Goal: Task Accomplishment & Management: Use online tool/utility

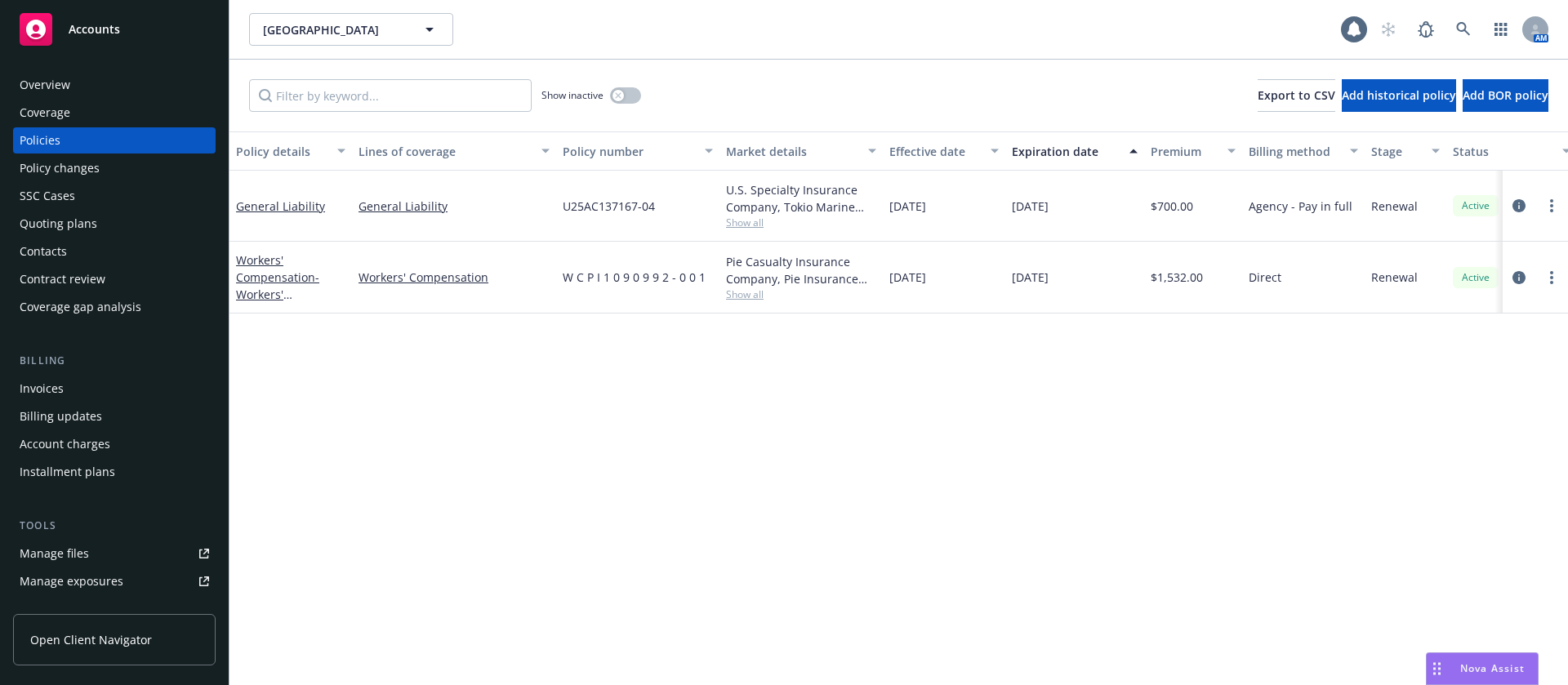
click at [85, 246] on div "Contacts" at bounding box center [115, 252] width 190 height 26
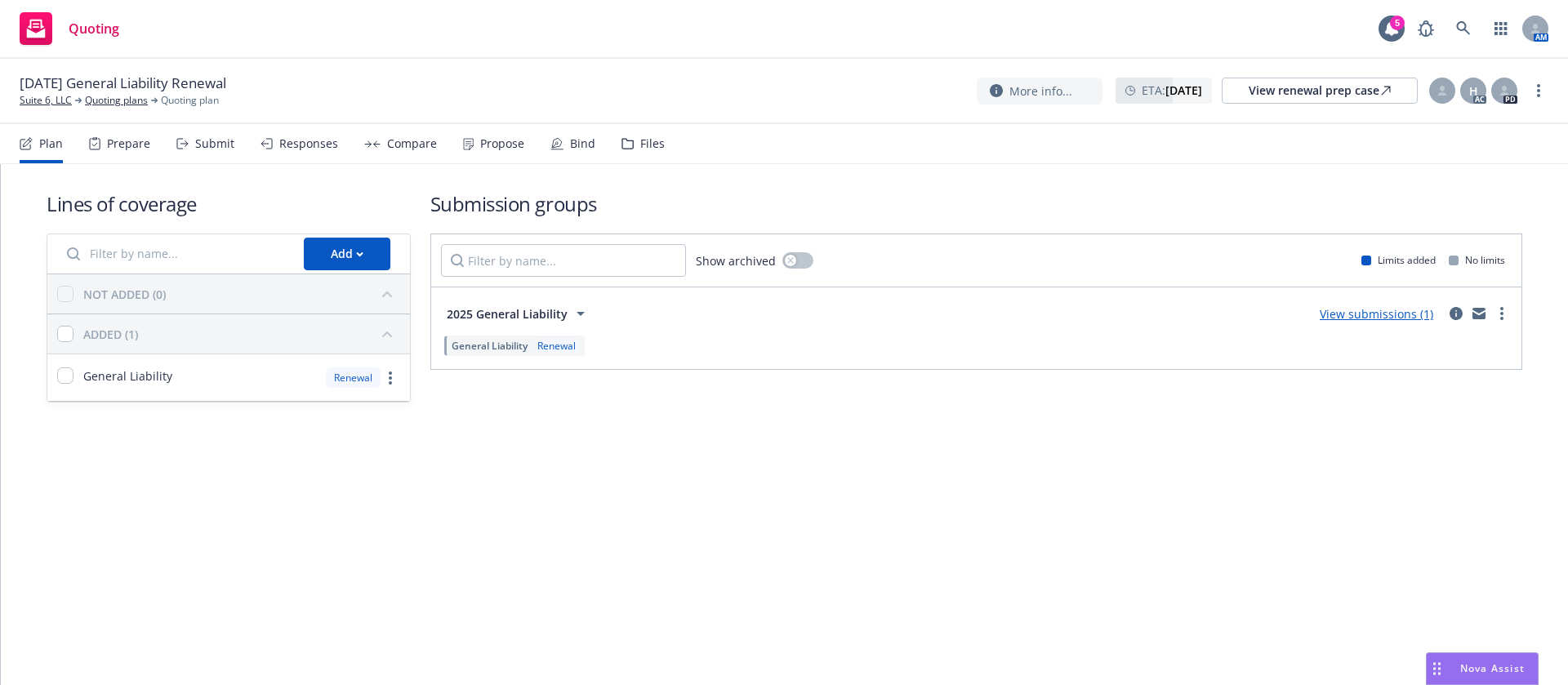
click at [581, 131] on div "Bind" at bounding box center [572, 143] width 45 height 39
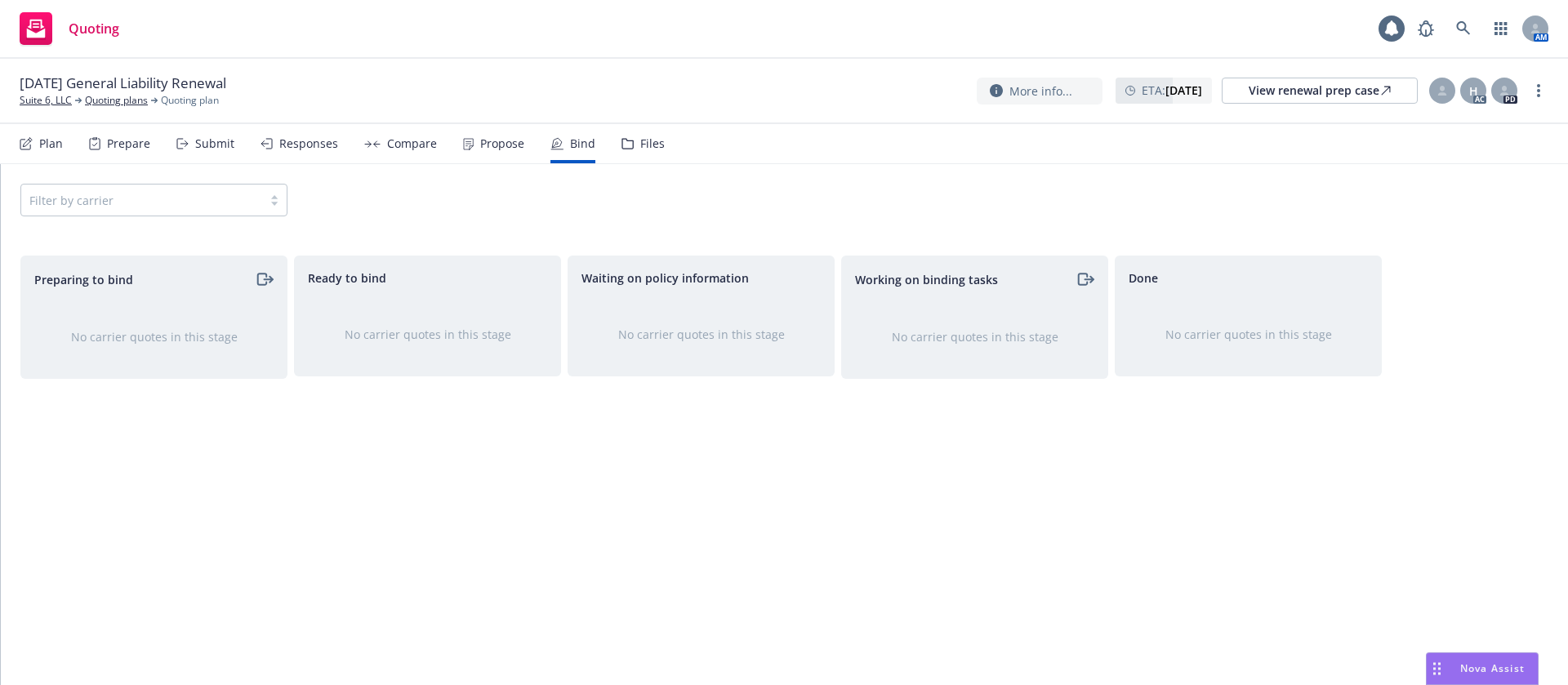
click at [491, 142] on div "Propose" at bounding box center [502, 143] width 44 height 13
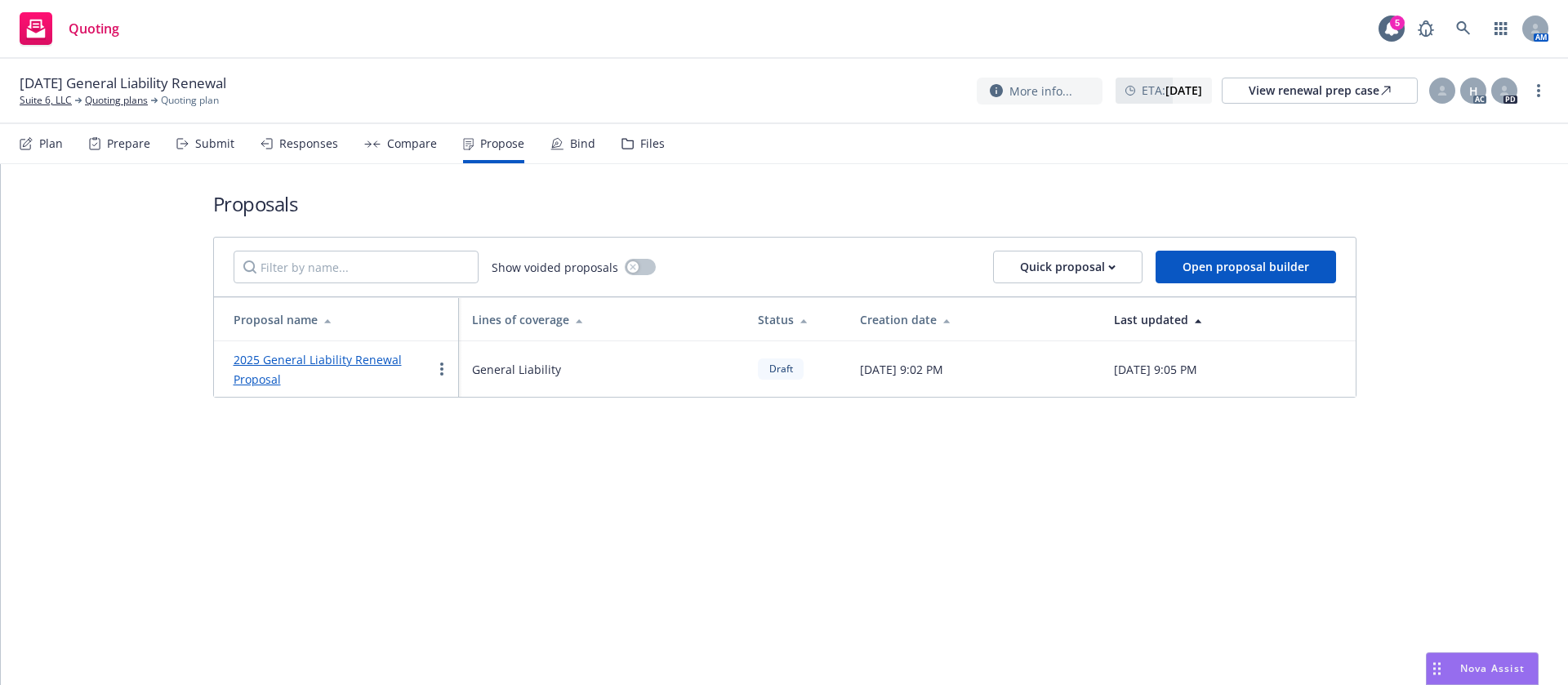
click at [344, 358] on link "2025 General Liability Renewal Proposal" at bounding box center [317, 369] width 168 height 35
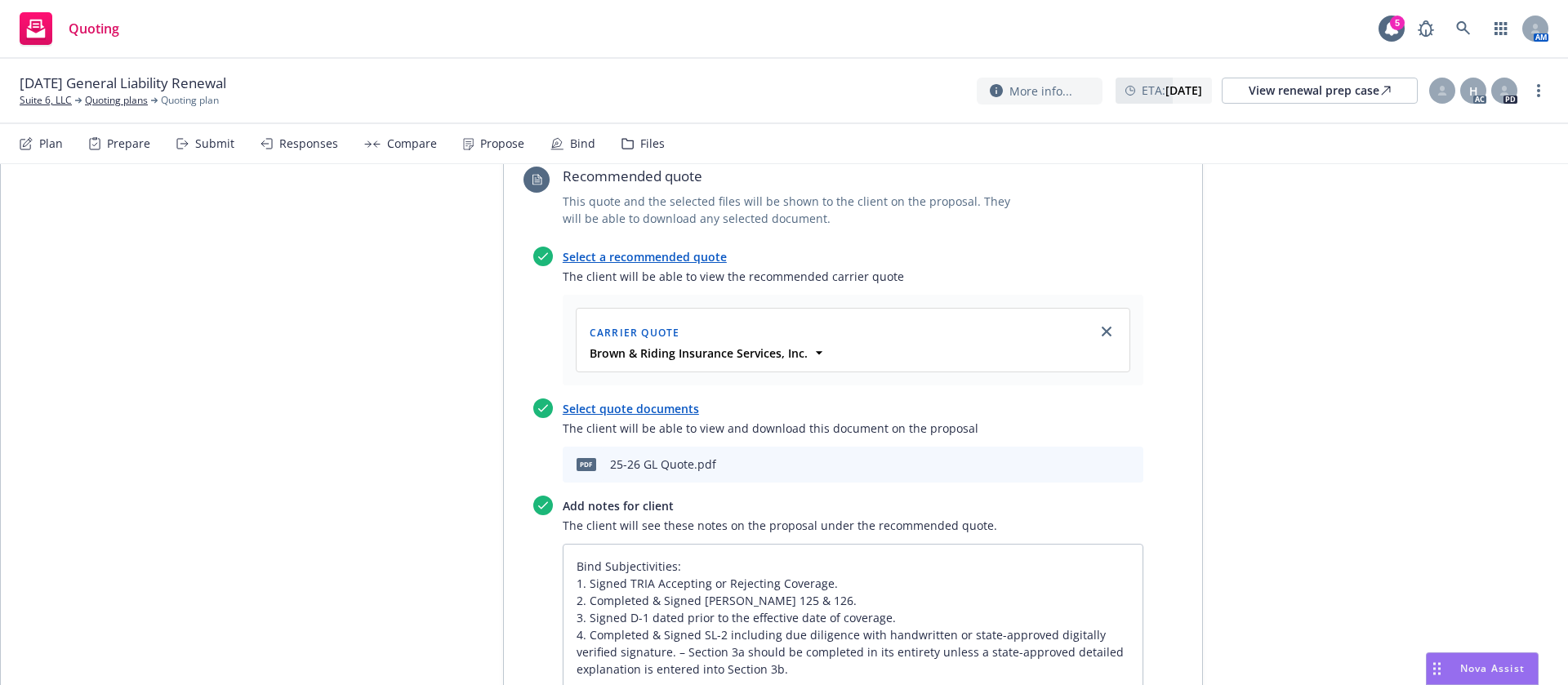
scroll to position [612, 0]
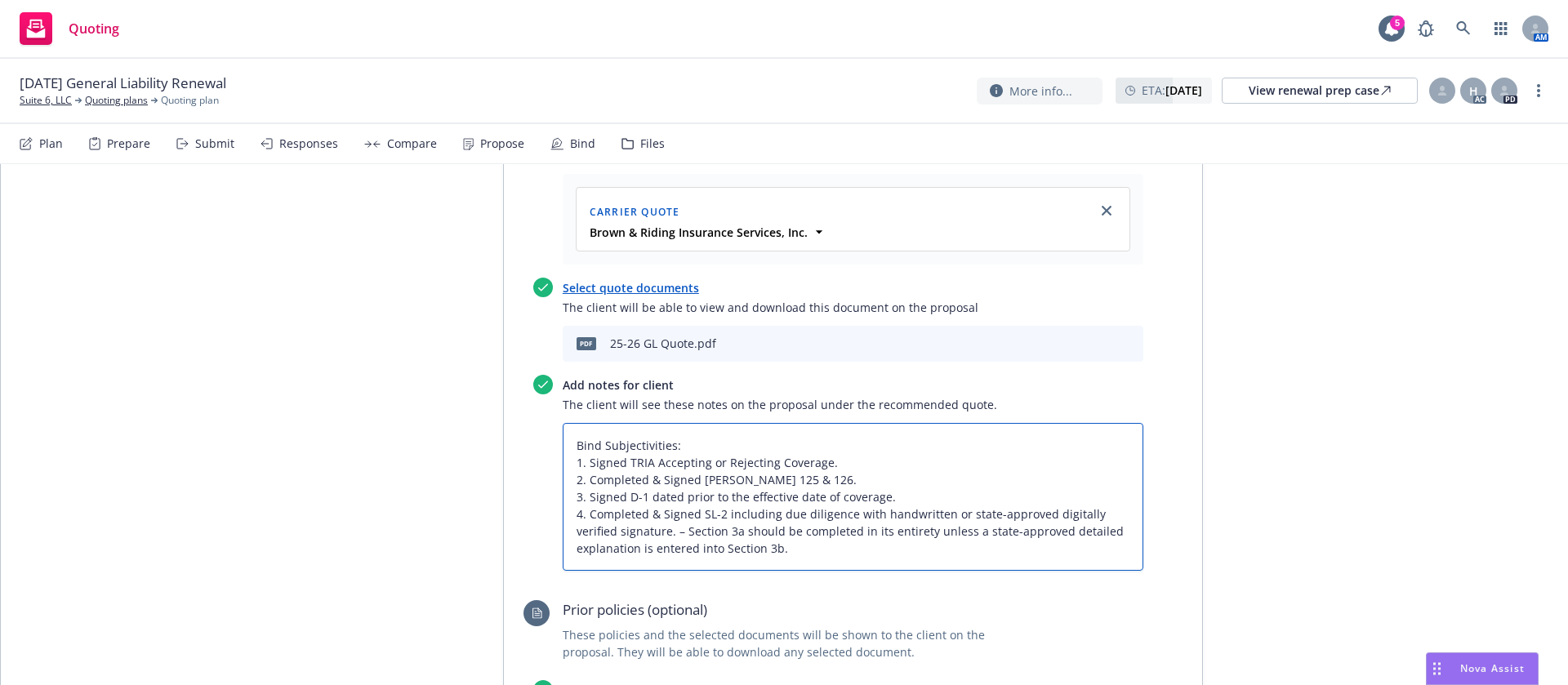
click at [781, 551] on textarea "Bind Subjectivities: 1. Signed TRIA Accepting or Rejecting Coverage. 2. Complet…" at bounding box center [853, 496] width 580 height 147
type textarea "x"
type textarea "Bind Subjectivities: 1. Signed TRIA Accepting or Rejecting Coverage. 2. Complet…"
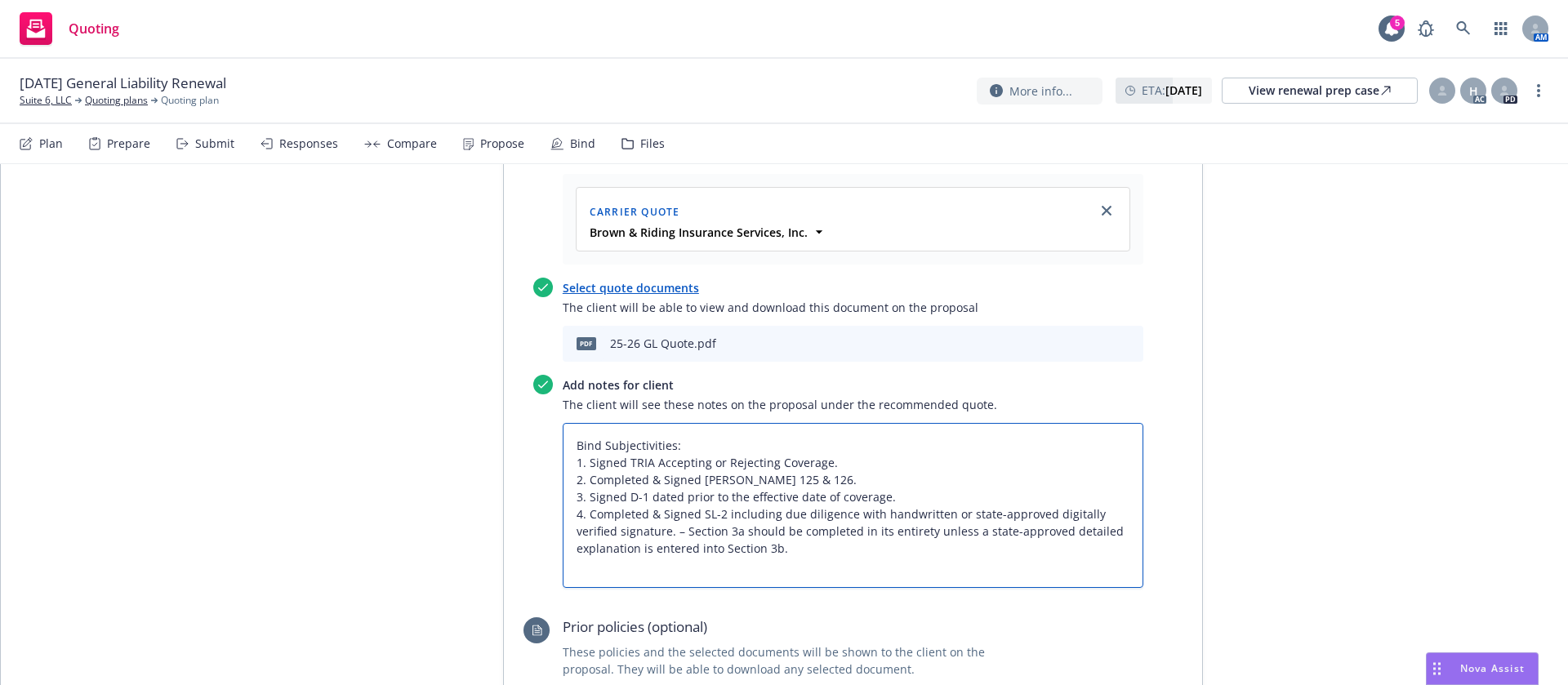
type textarea "x"
type textarea "Bind Subjectivities: 1. Signed TRIA Accepting or Rejecting Coverage. 2. Complet…"
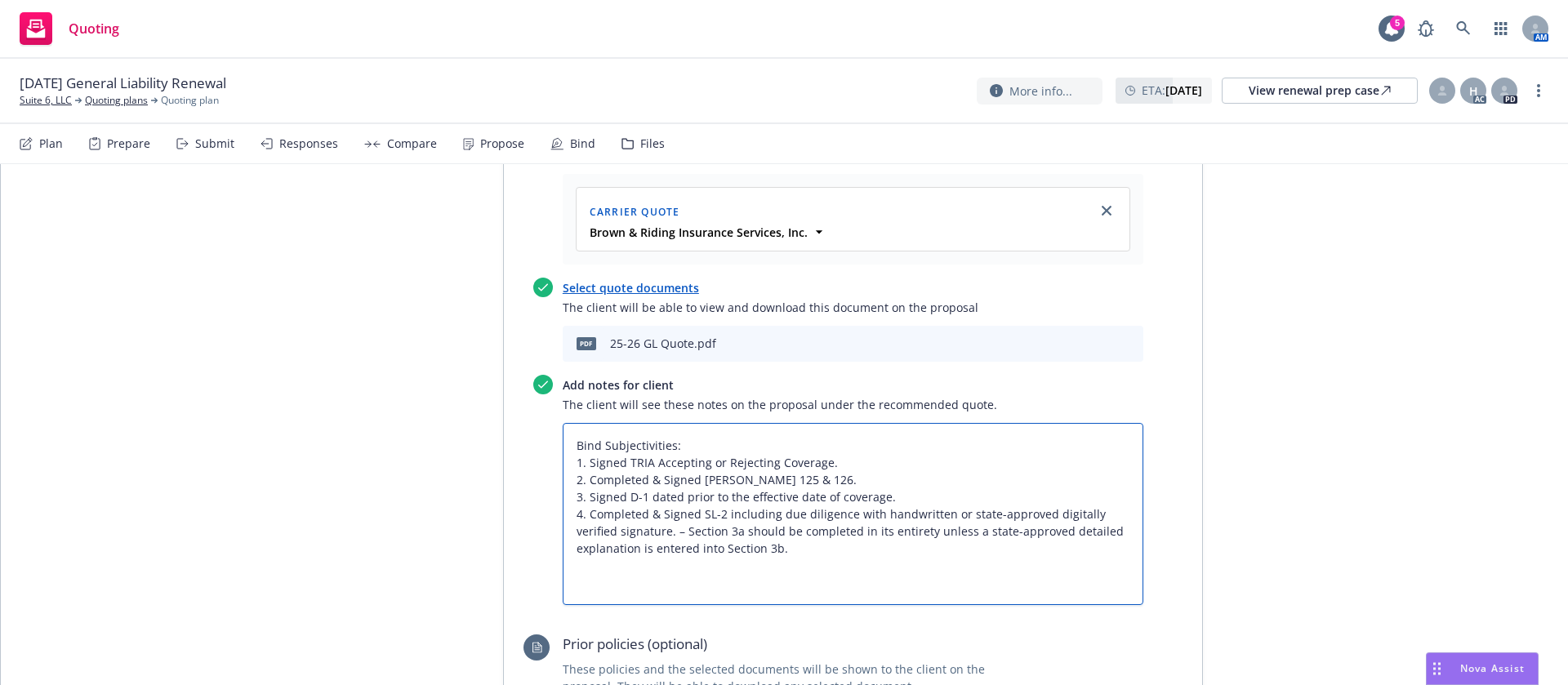
type textarea "x"
type textarea "Bind Subjectivities: 1. Signed TRIA Accepting or Rejecting Coverage. 2. Complet…"
type textarea "x"
type textarea "Bind Subjectivities: 1. Signed TRIA Accepting or Rejecting Coverage. 2. Complet…"
type textarea "x"
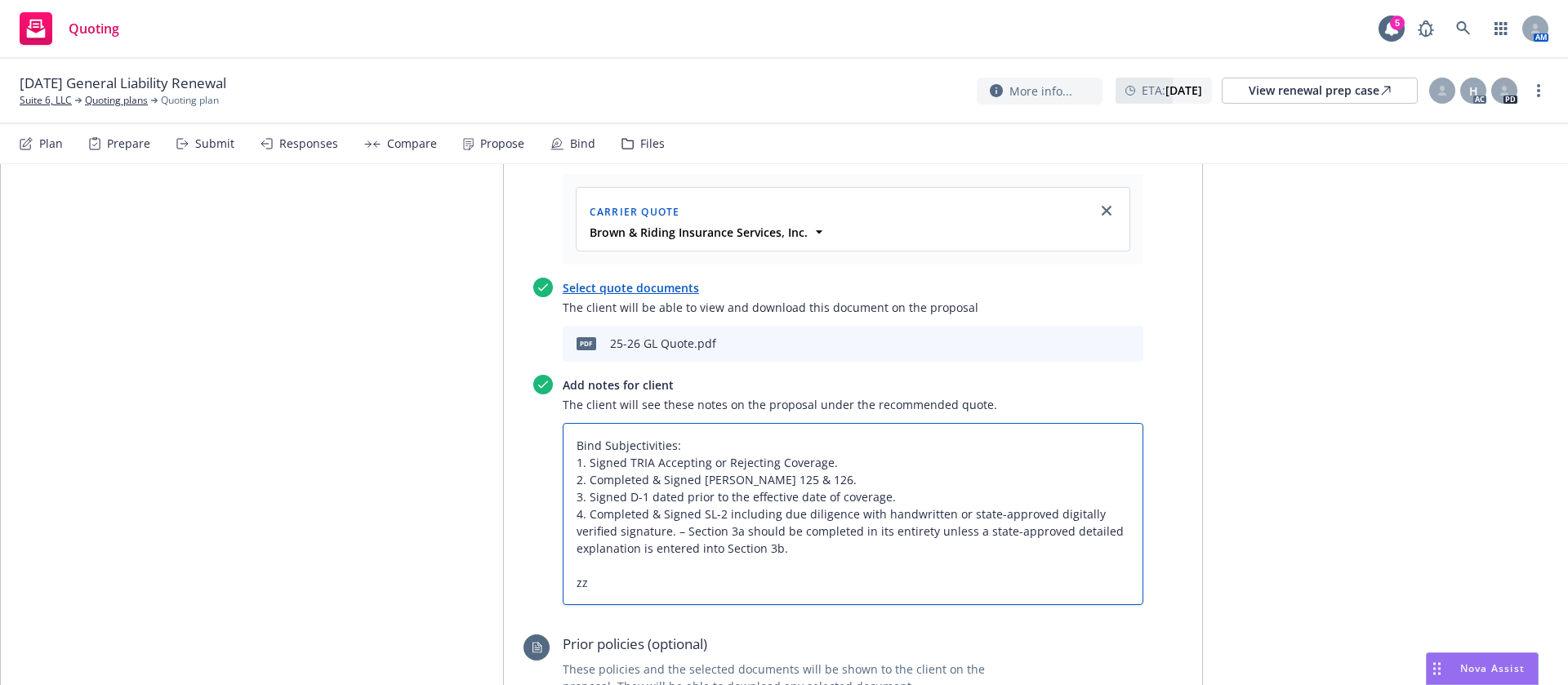
type textarea "Bind Subjectivities: 1. Signed TRIA Accepting or Rejecting Coverage. 2. Complet…"
type textarea "x"
type textarea "Bind Subjectivities: 1. Signed TRIA Accepting or Rejecting Coverage. 2. Complet…"
type textarea "x"
type textarea "Bind Subjectivities: 1. Signed TRIA Accepting or Rejecting Coverage. 2. Complet…"
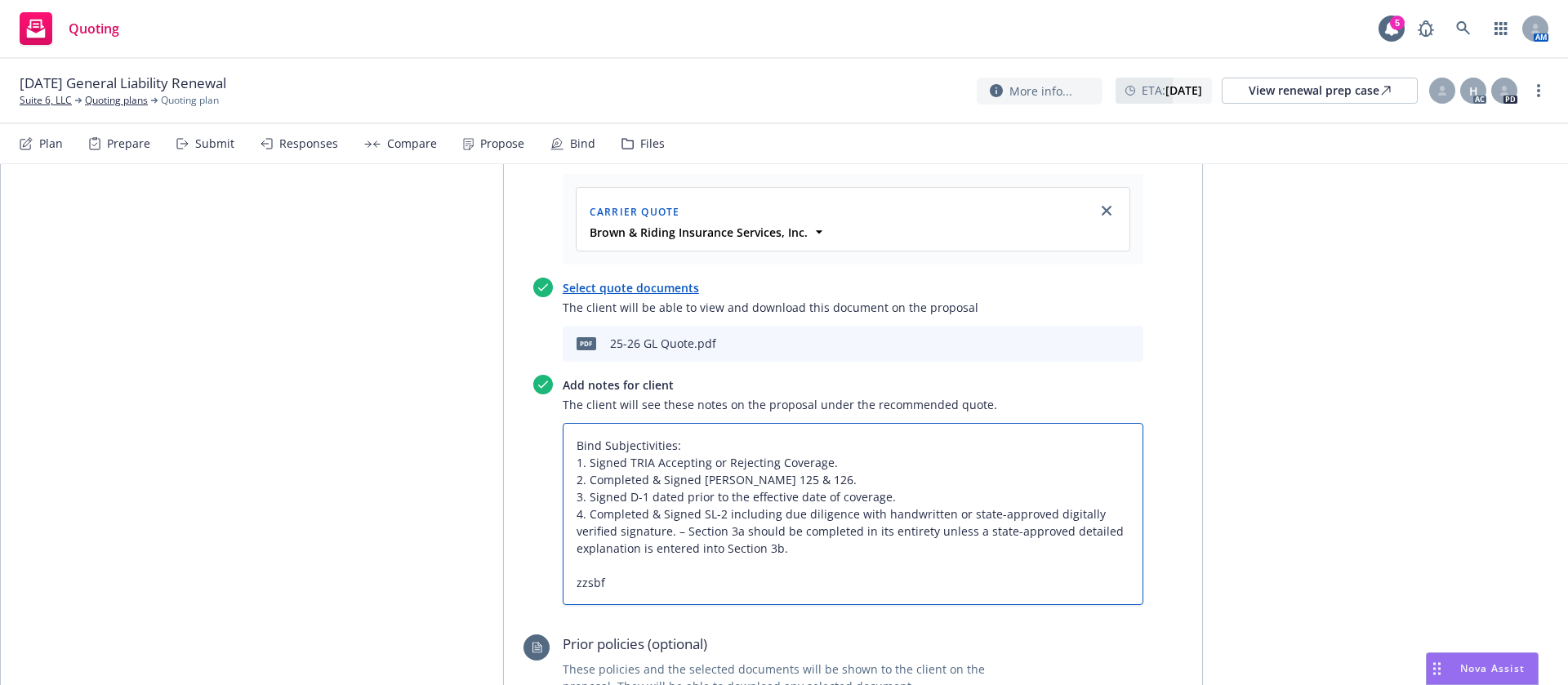
type textarea "x"
type textarea "Bind Subjectivities: 1. Signed TRIA Accepting or Rejecting Coverage. 2. Complet…"
type textarea "x"
type textarea "Bind Subjectivities: 1. Signed TRIA Accepting or Rejecting Coverage. 2. Complet…"
type textarea "x"
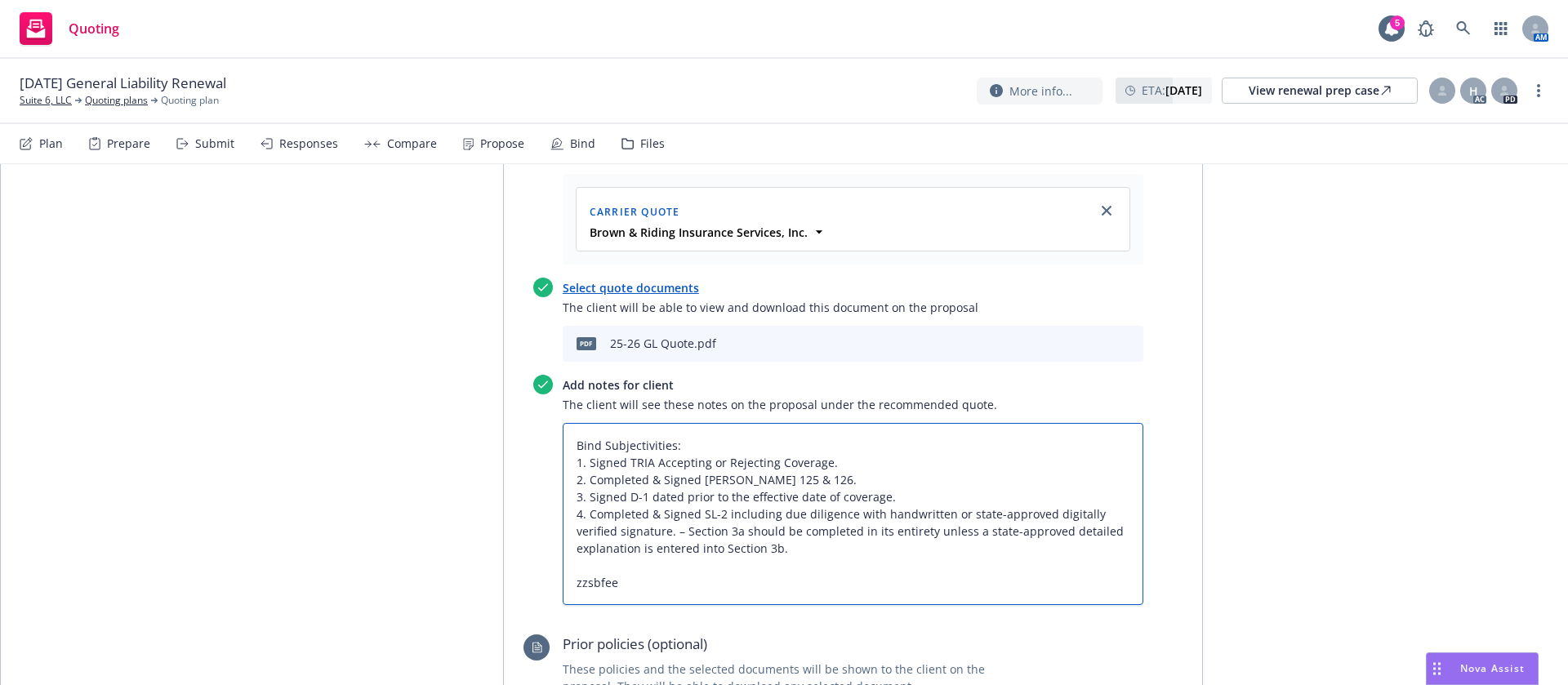
type textarea "Bind Subjectivities: 1. Signed TRIA Accepting or Rejecting Coverage. 2. Complet…"
paste textarea "All taxes and fees are estimated, subject to change upon binding, and fully ear…"
type textarea "x"
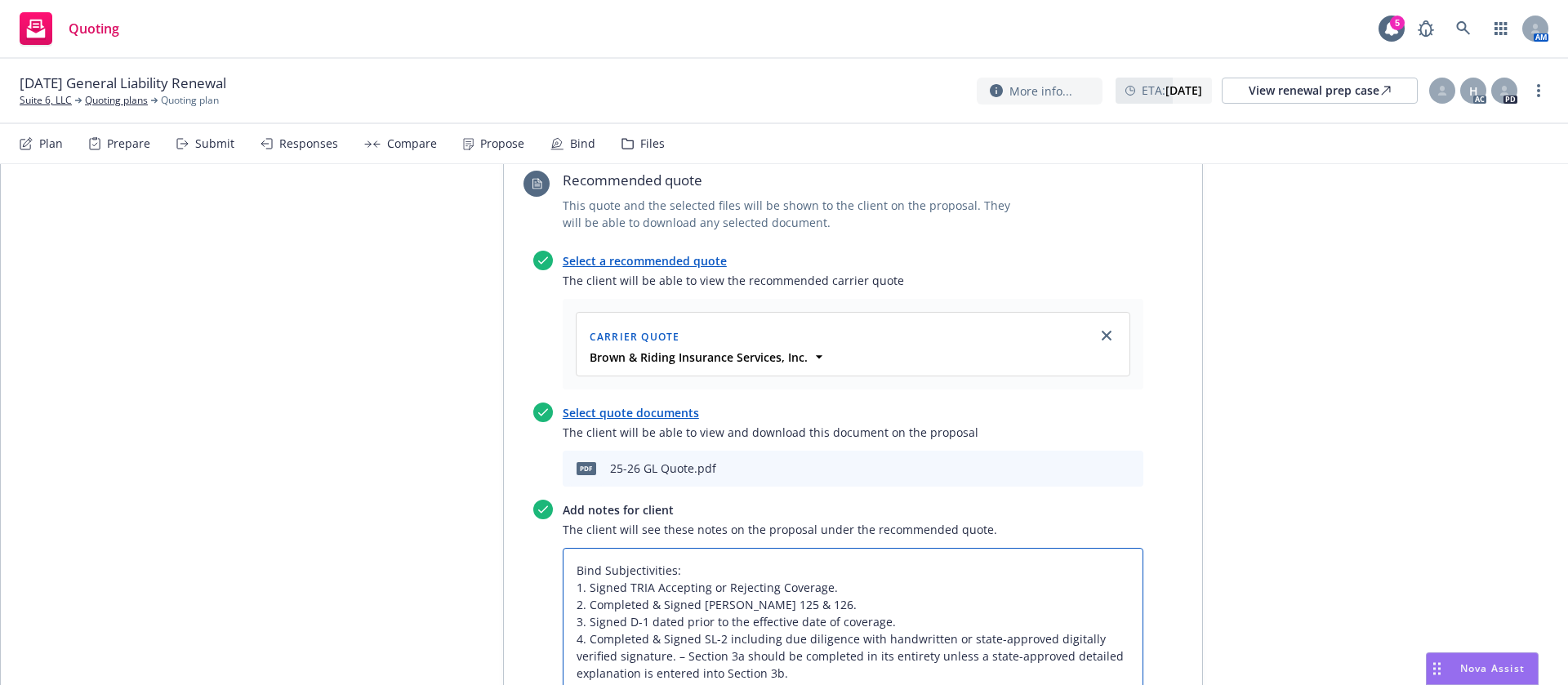
scroll to position [0, 0]
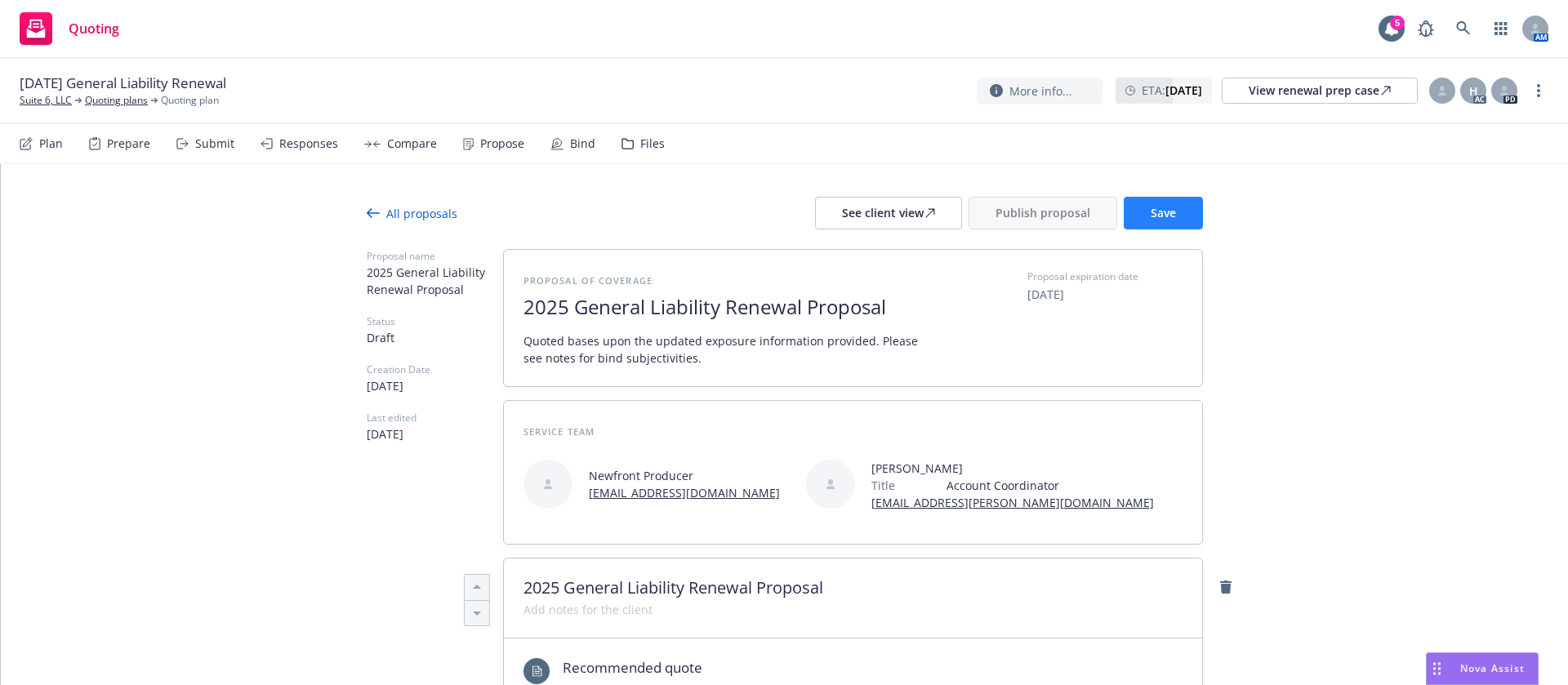
type textarea "Bind Subjectivities: 1. Signed TRIA Accepting or Rejecting Coverage. 2. Complet…"
click at [1175, 203] on button "Save" at bounding box center [1163, 213] width 79 height 33
click at [887, 204] on div "See client view" at bounding box center [889, 213] width 93 height 31
type textarea "x"
click at [1446, 95] on div at bounding box center [1442, 90] width 26 height 26
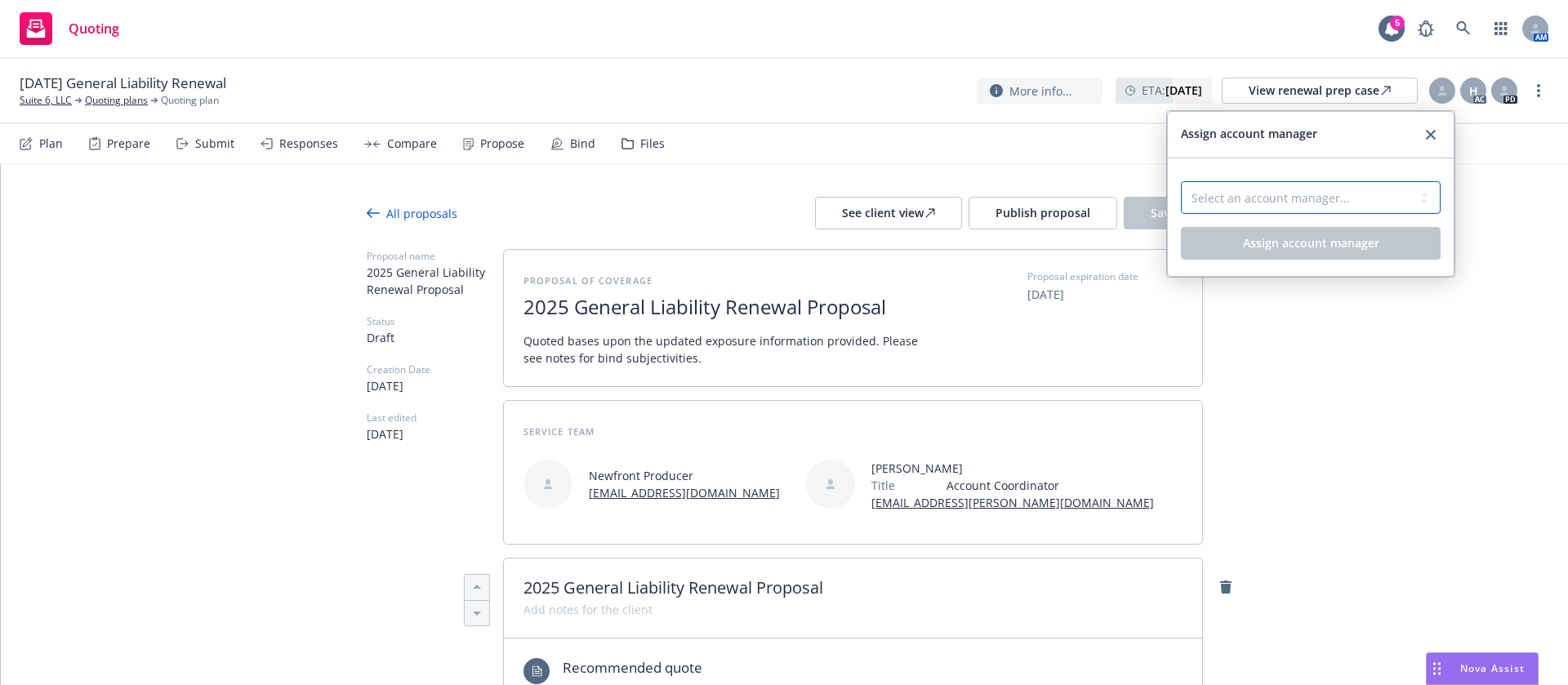
click at [1305, 201] on select "Select an account manager... Shelly Flores" at bounding box center [1310, 197] width 259 height 33
select select "a52e3f2c-ac61-4146-8260-2c17acac4edc"
click at [1181, 181] on select "Select an account manager... Shelly Flores" at bounding box center [1310, 197] width 259 height 33
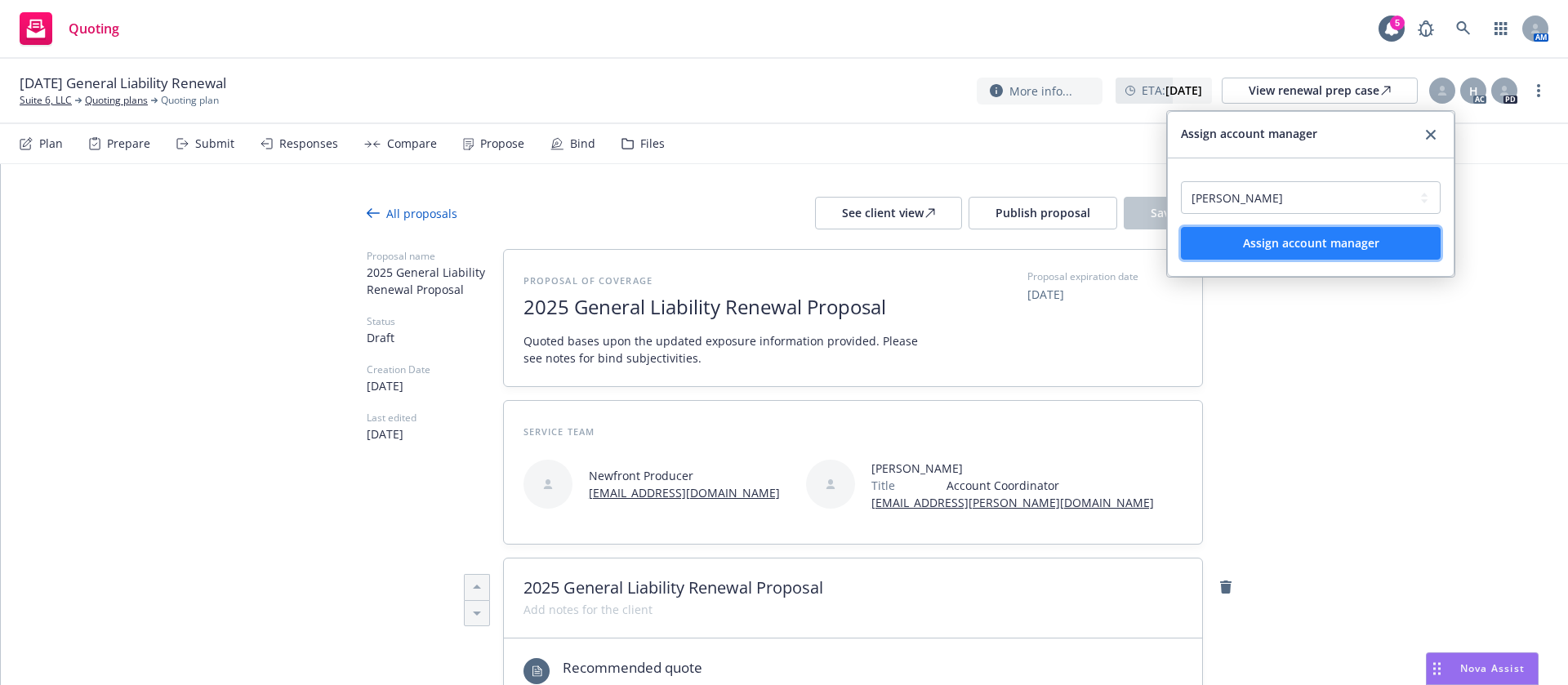
click at [1347, 236] on span "Assign account manager" at bounding box center [1311, 243] width 136 height 16
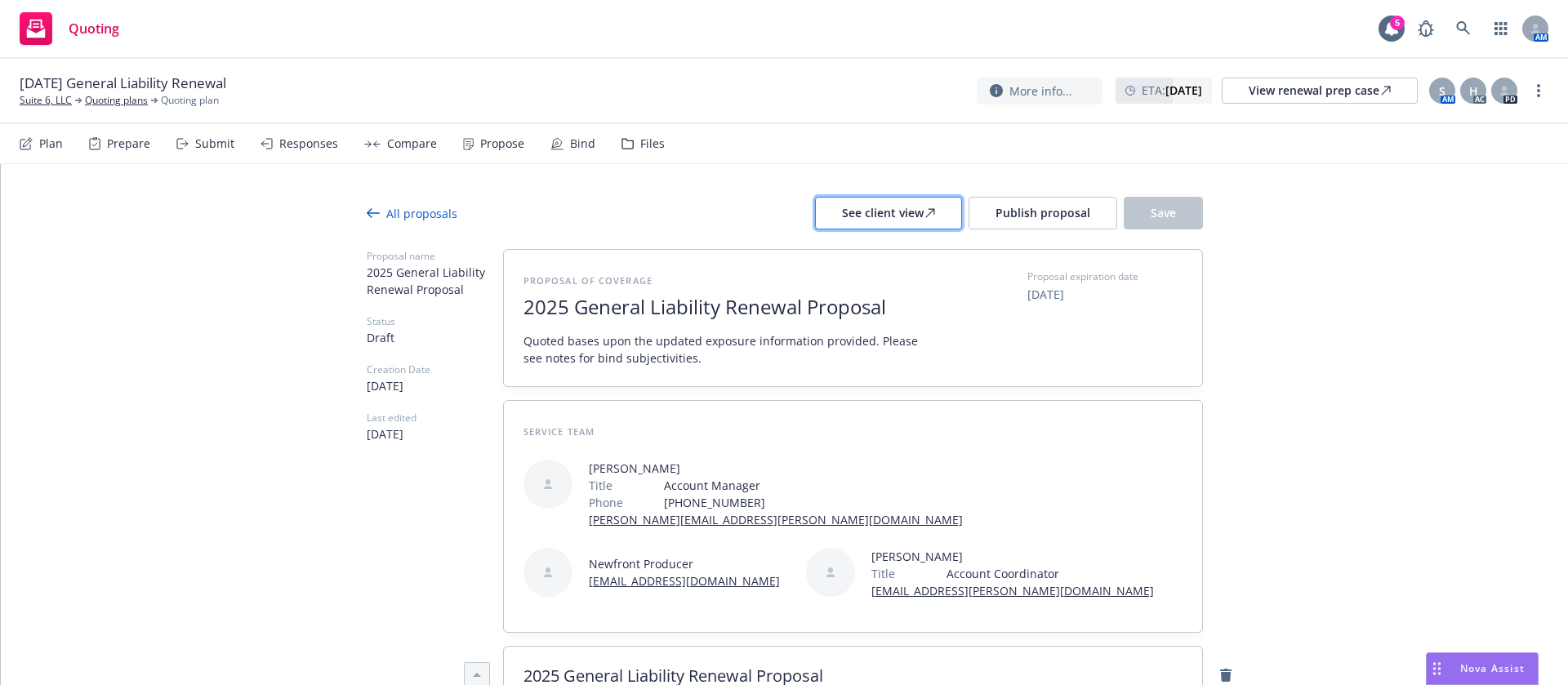
click at [909, 223] on div "See client view" at bounding box center [889, 213] width 93 height 31
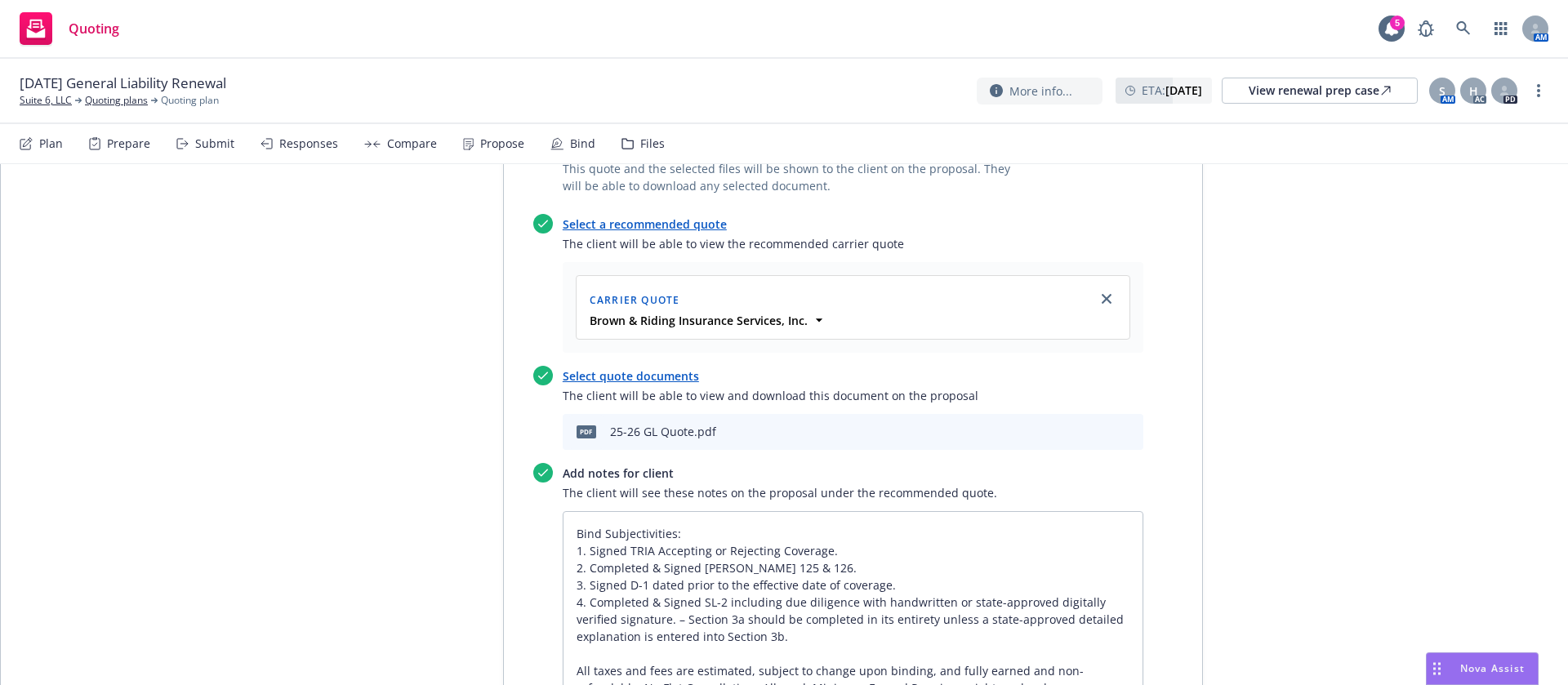
scroll to position [734, 0]
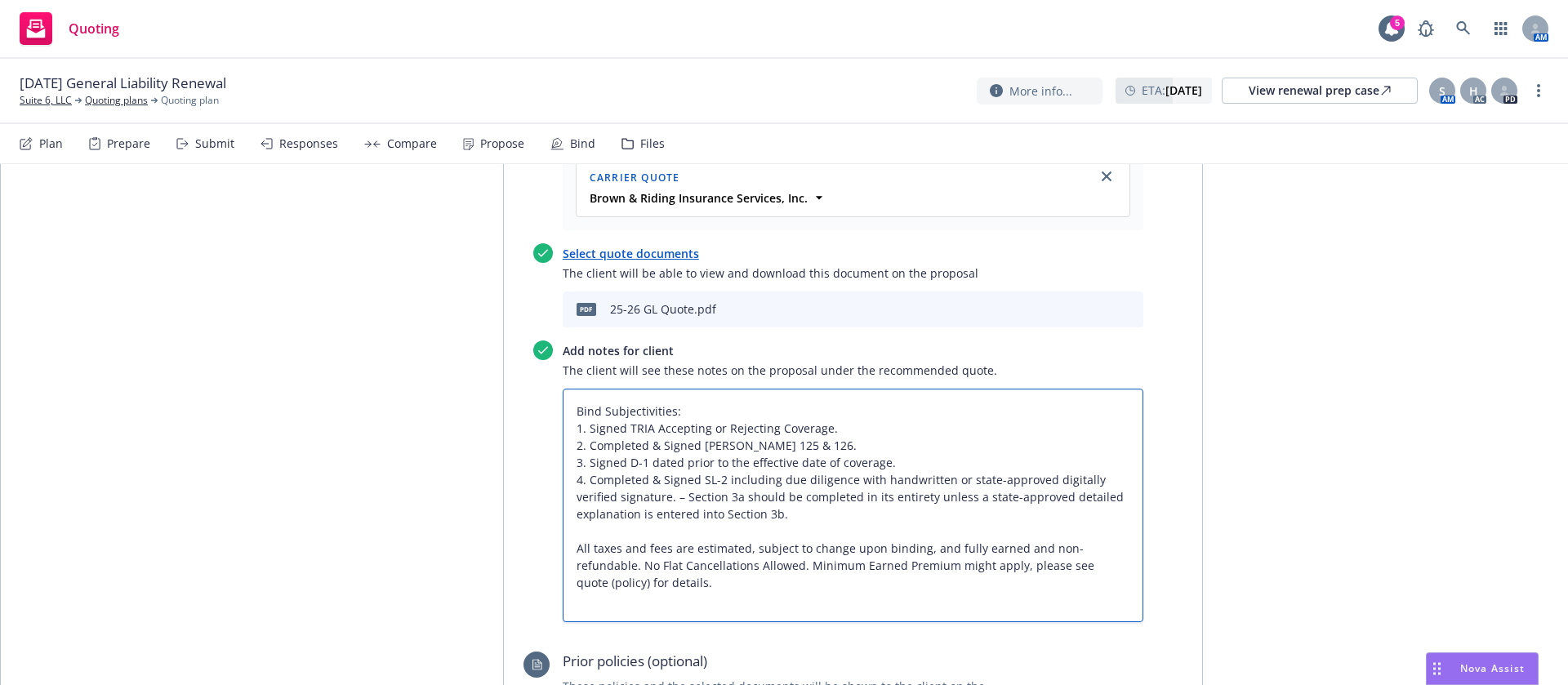
drag, startPoint x: 647, startPoint y: 427, endPoint x: 871, endPoint y: 427, distance: 224.0
click at [871, 427] on textarea "Bind Subjectivities: 1. Signed TRIA Accepting or Rejecting Coverage. 2. Complet…" at bounding box center [853, 505] width 580 height 234
type textarea "x"
type textarea "Bind Subjectivities: 1. Signed TRIA 2. Completed & Signed ACORD 125 & 126. 3. S…"
drag, startPoint x: 641, startPoint y: 461, endPoint x: 878, endPoint y: 464, distance: 237.0
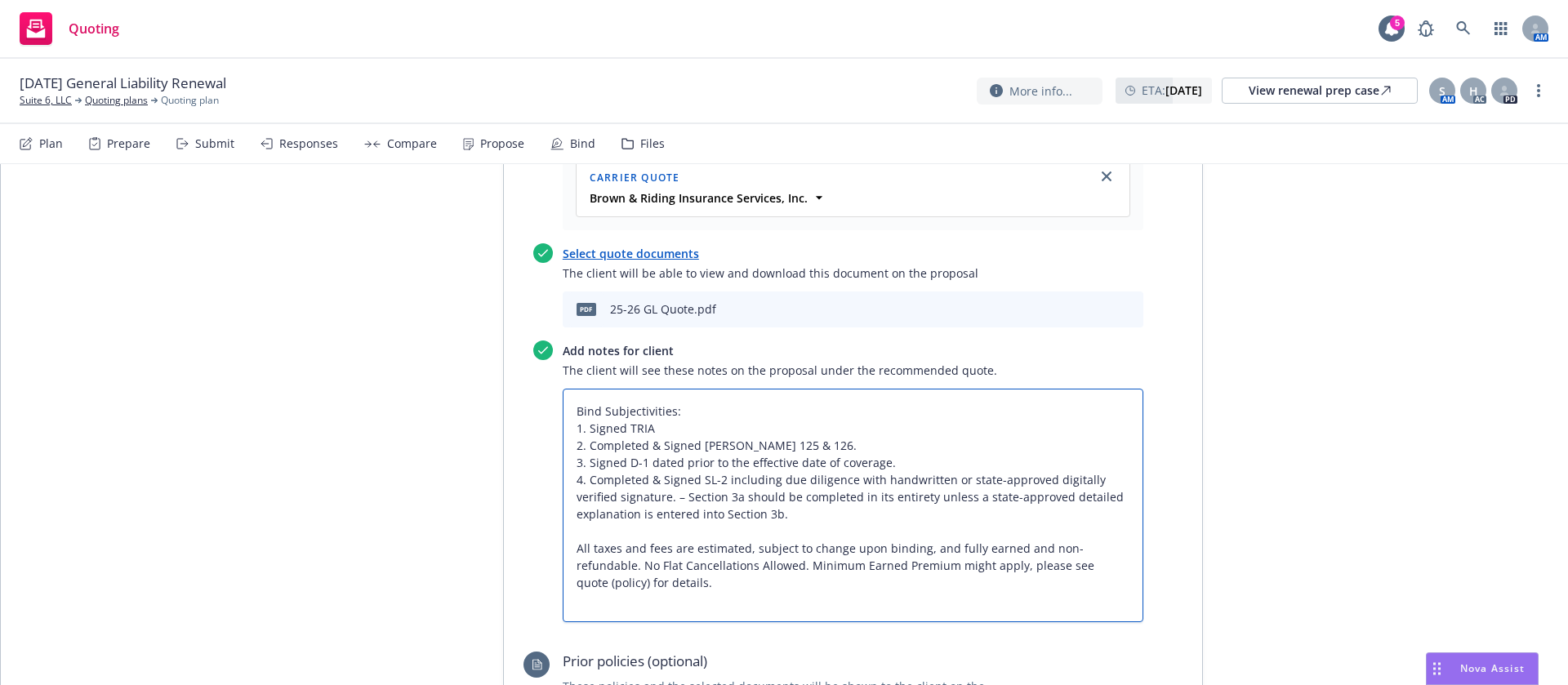
click at [878, 464] on textarea "Bind Subjectivities: 1. Signed TRIA 2. Completed & Signed ACORD 125 & 126. 3. S…" at bounding box center [853, 505] width 580 height 234
type textarea "x"
type textarea "Bind Subjectivities: 1. Signed TRIA 2. Completed & Signed ACORD 125 & 126. 3. S…"
drag, startPoint x: 716, startPoint y: 478, endPoint x: 722, endPoint y: 512, distance: 34.5
click at [722, 512] on textarea "Bind Subjectivities: 1. Signed TRIA 2. Completed & Signed ACORD 125 & 126. 3. S…" at bounding box center [853, 505] width 580 height 234
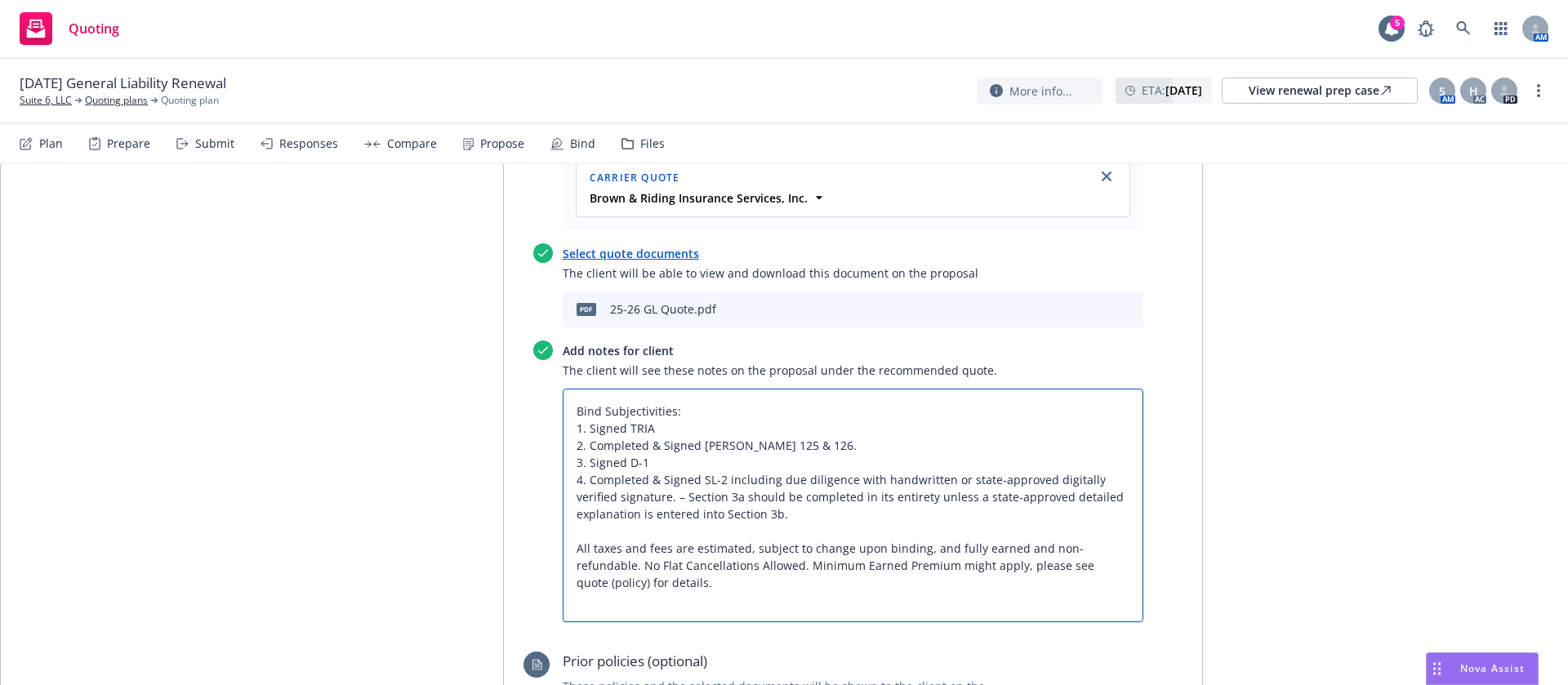
type textarea "x"
type textarea "Bind Subjectivities: 1. Signed TRIA 2. Completed & Signed ACORD 125 & 126. 3. S…"
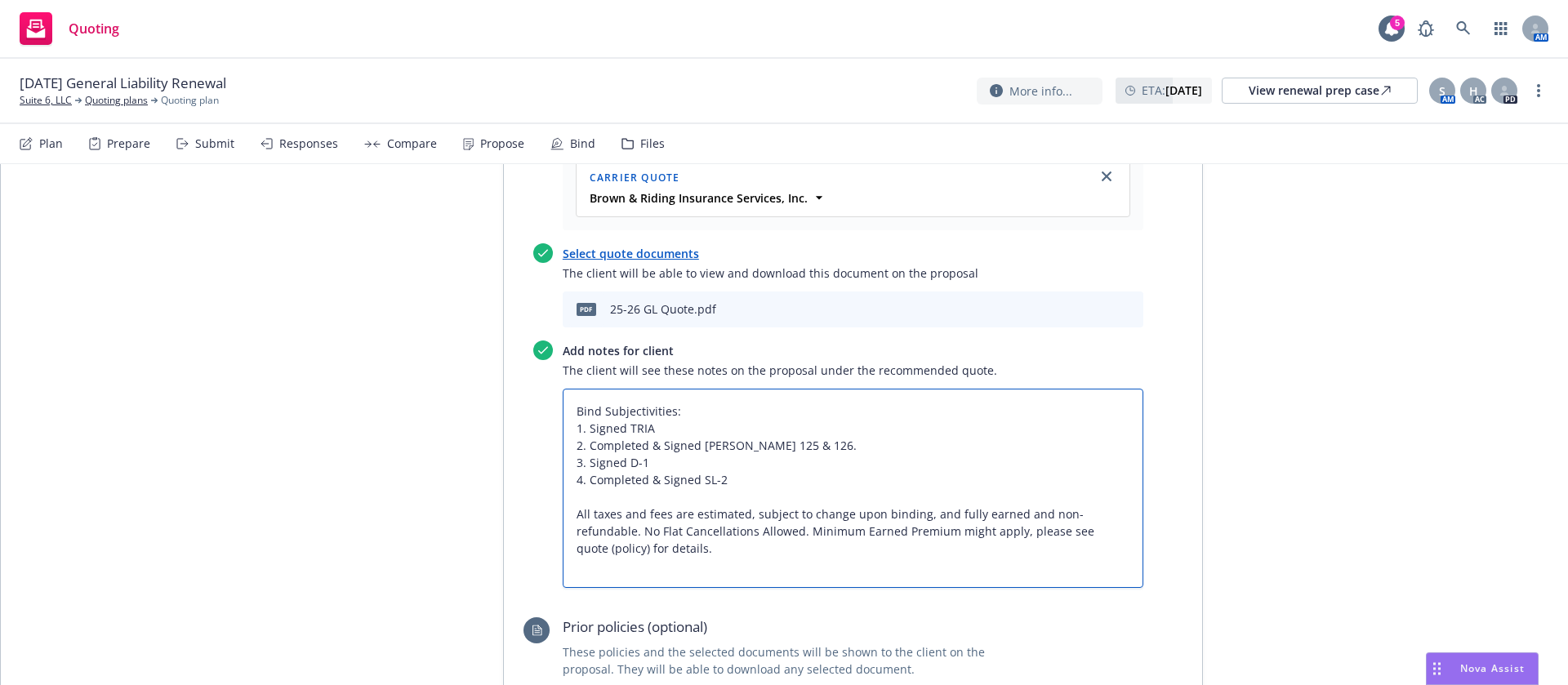
click at [770, 409] on textarea "Bind Subjectivities: 1. Signed TRIA 2. Completed & Signed ACORD 125 & 126. 3. S…" at bounding box center [853, 488] width 580 height 199
type textarea "x"
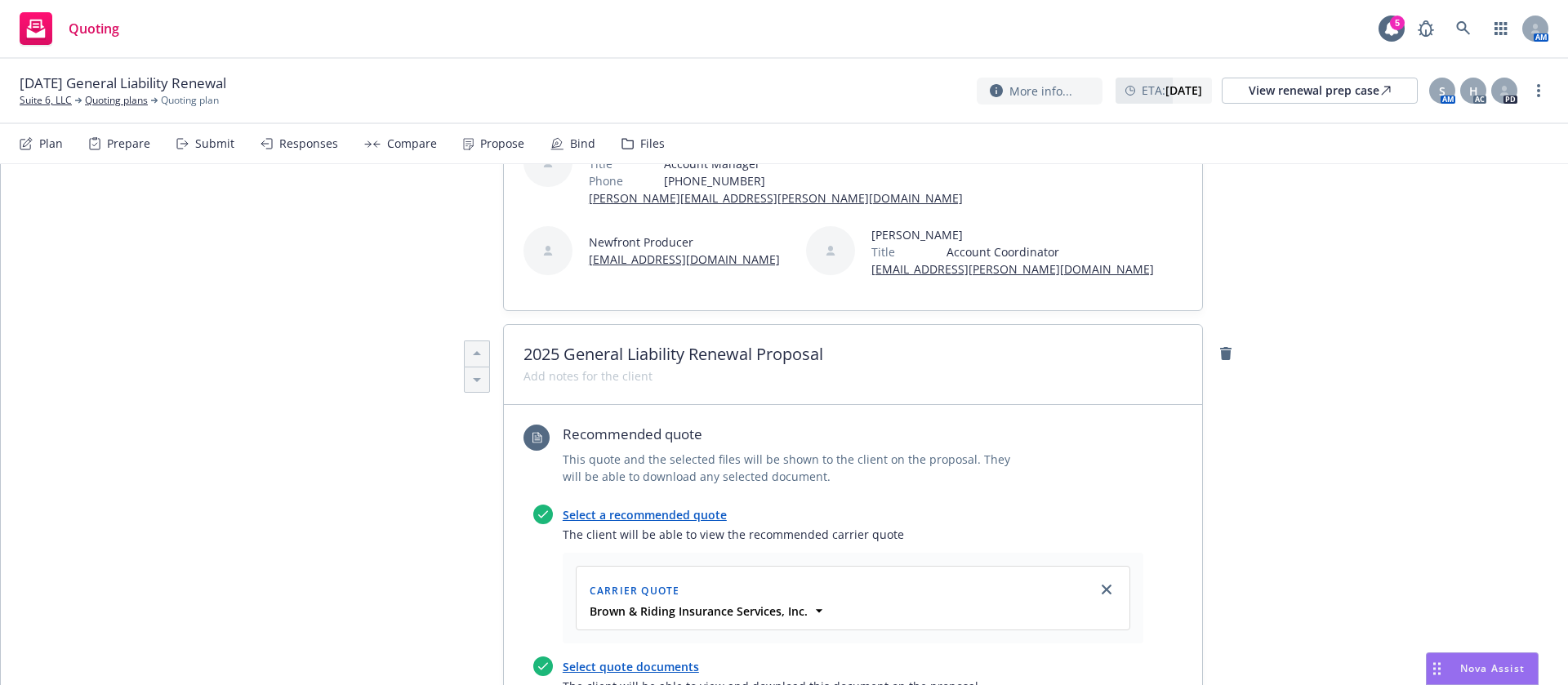
scroll to position [0, 0]
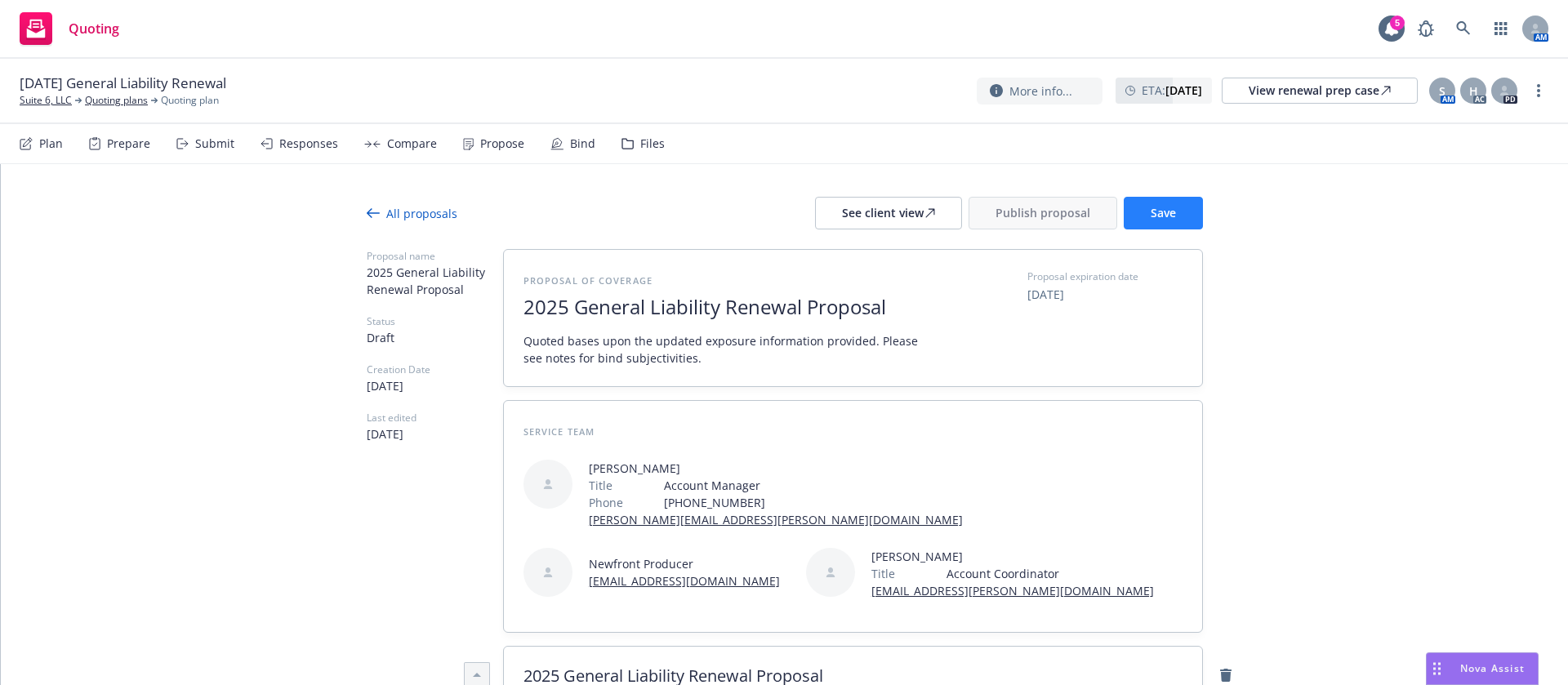
type textarea "Bind Subjectivities: 1. Signed TRIA 2. Completed & Signed ACORD 125 & 126. 3. S…"
click at [1159, 215] on span "Save" at bounding box center [1163, 213] width 25 height 16
click at [999, 202] on button "Publish proposal" at bounding box center [1042, 213] width 148 height 33
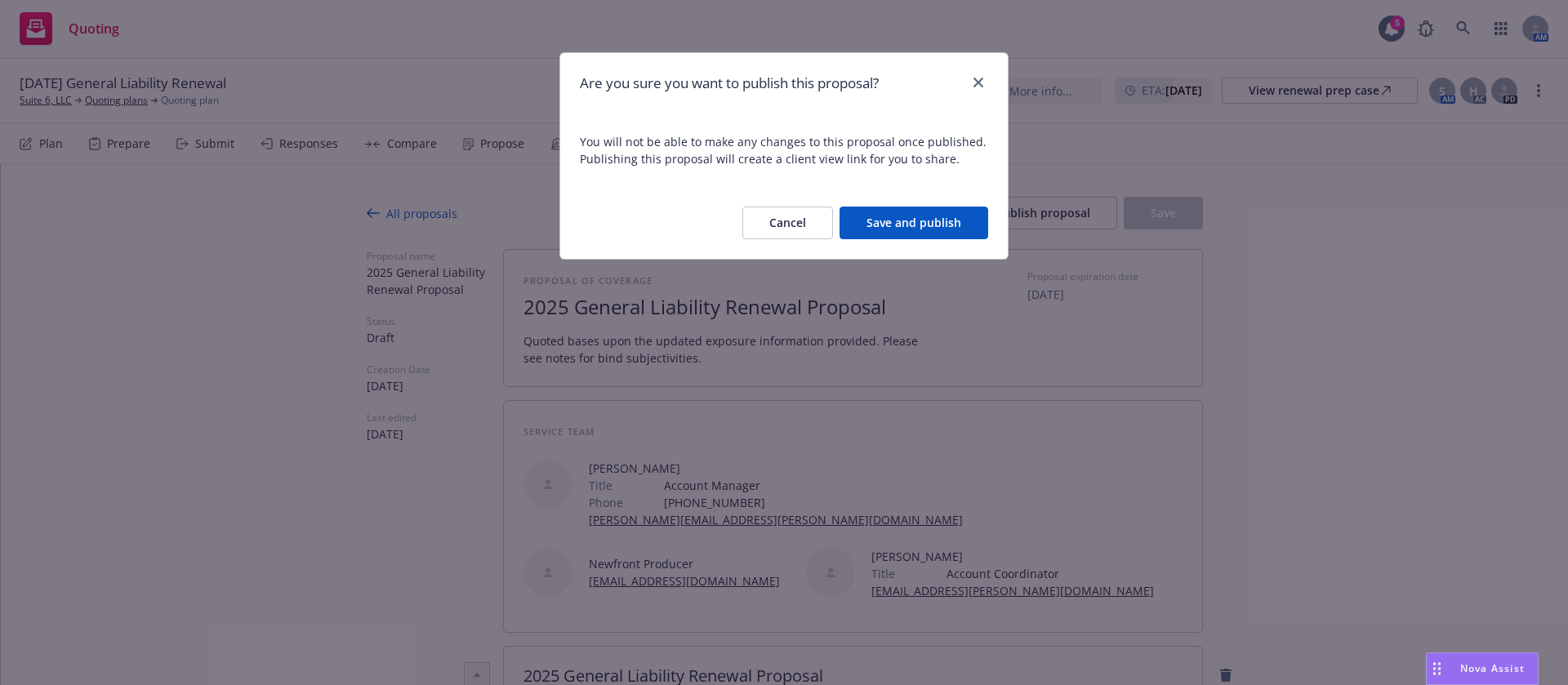
click at [950, 209] on button "Save and publish" at bounding box center [914, 223] width 148 height 33
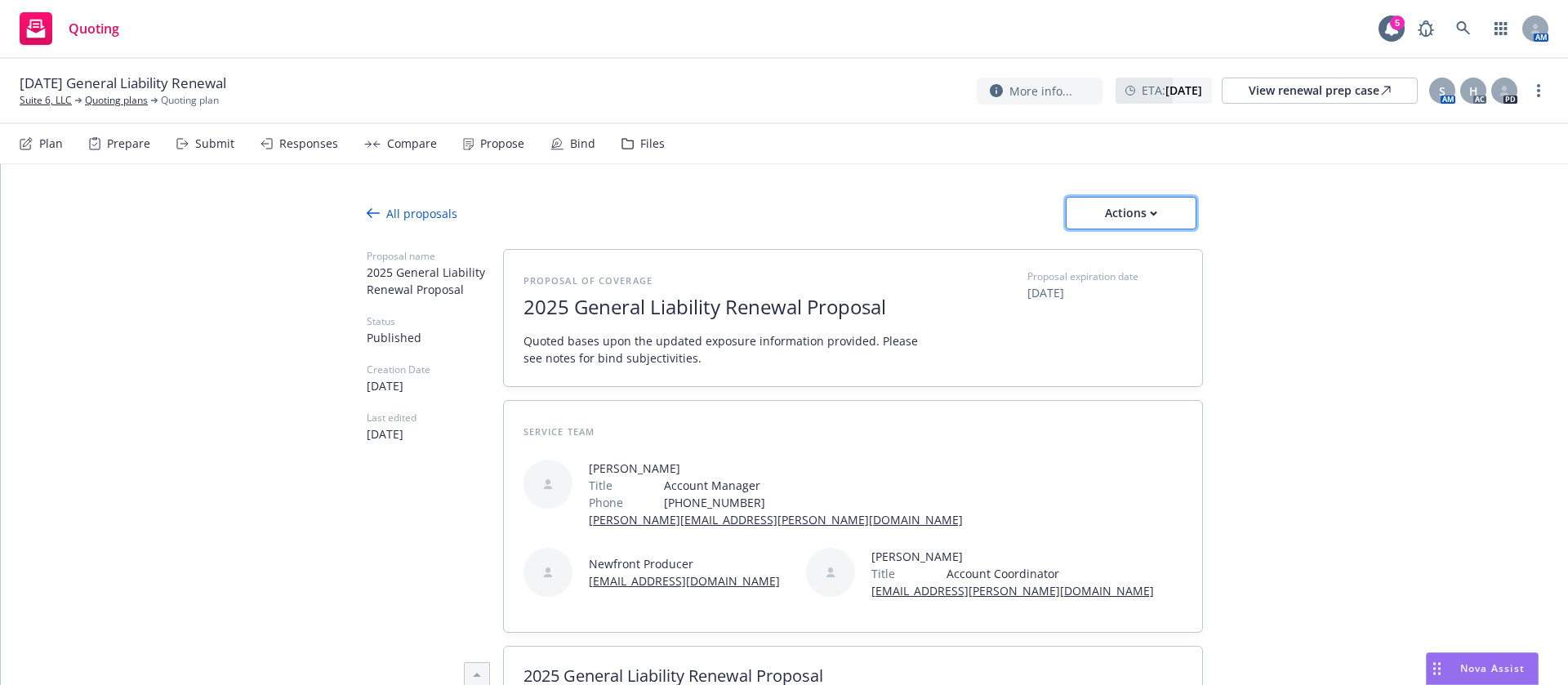
click at [1153, 223] on div "Actions" at bounding box center [1130, 213] width 77 height 31
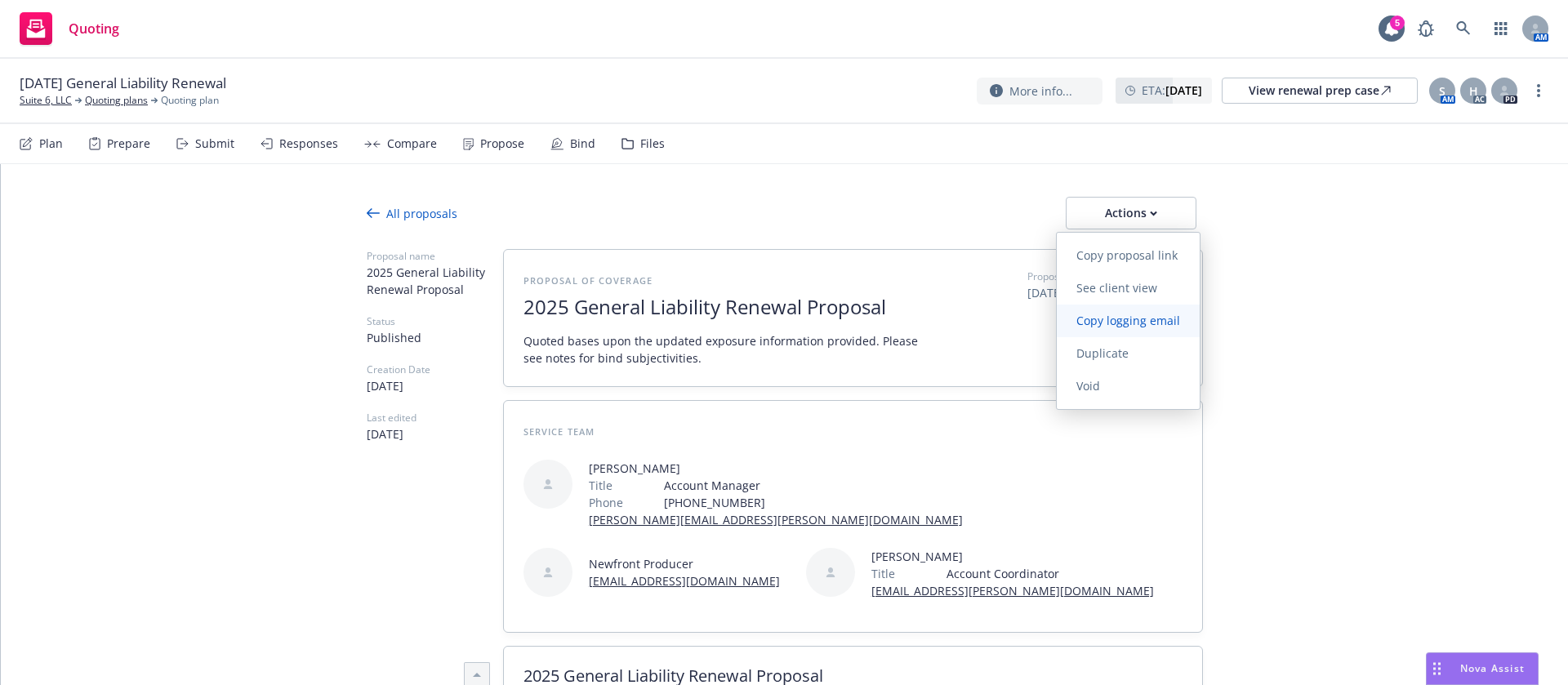
click at [1145, 313] on span "Copy logging email" at bounding box center [1128, 321] width 143 height 16
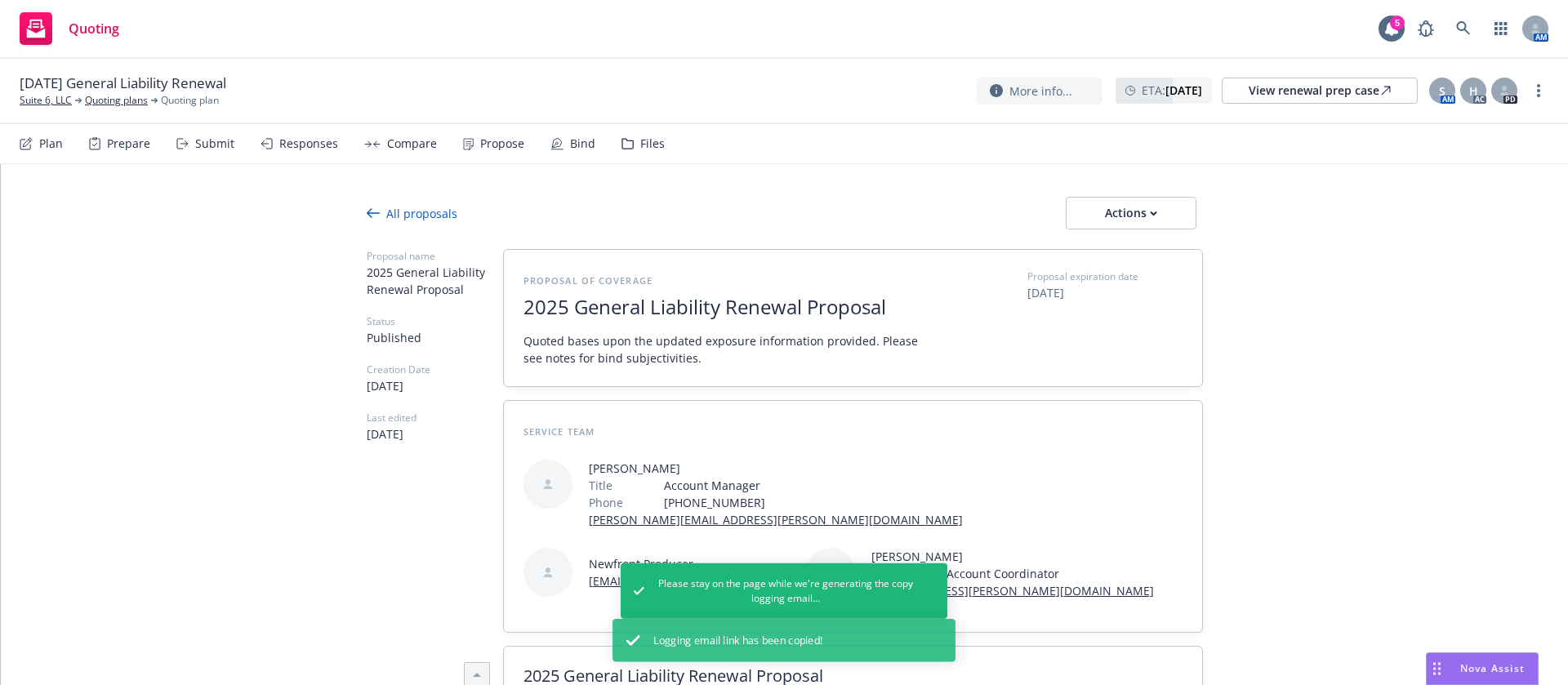
type textarea "x"
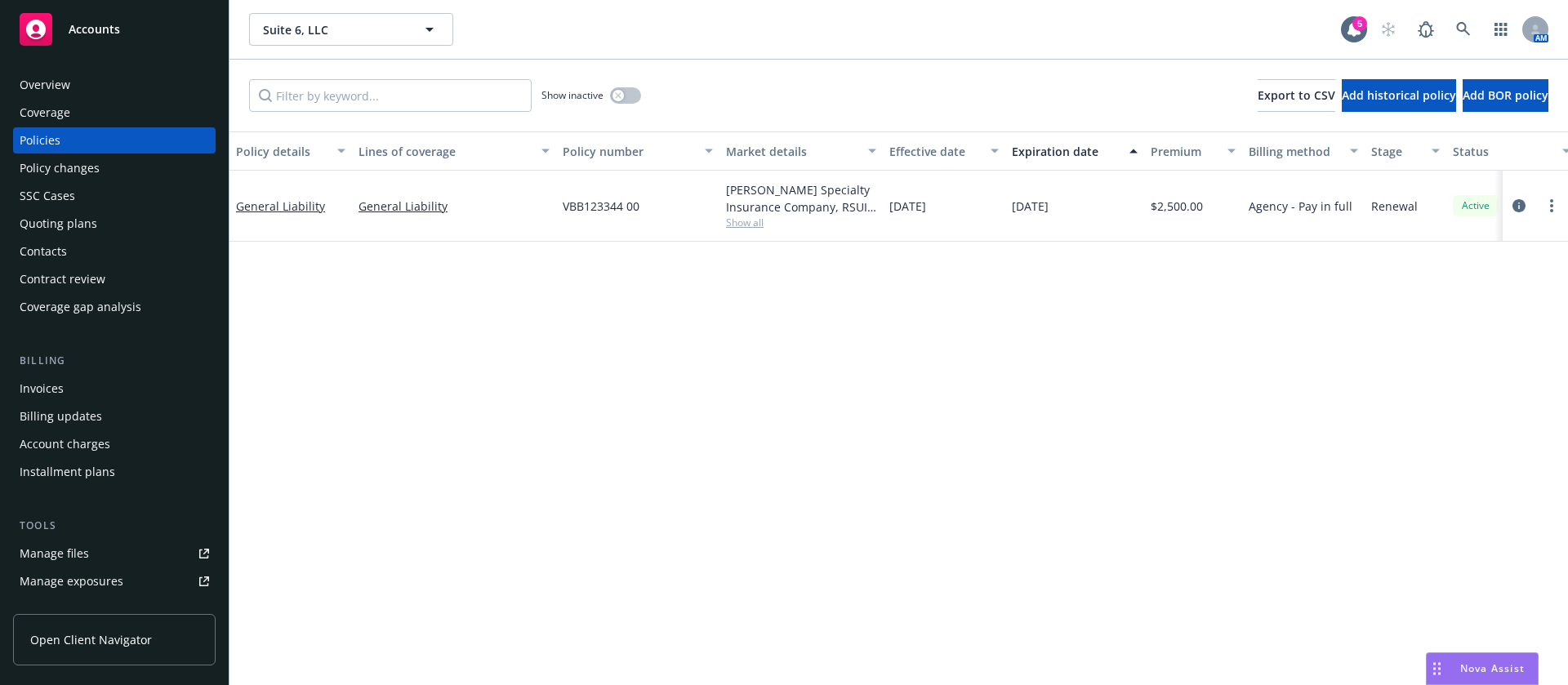
click at [106, 240] on div "Contacts" at bounding box center [115, 252] width 190 height 26
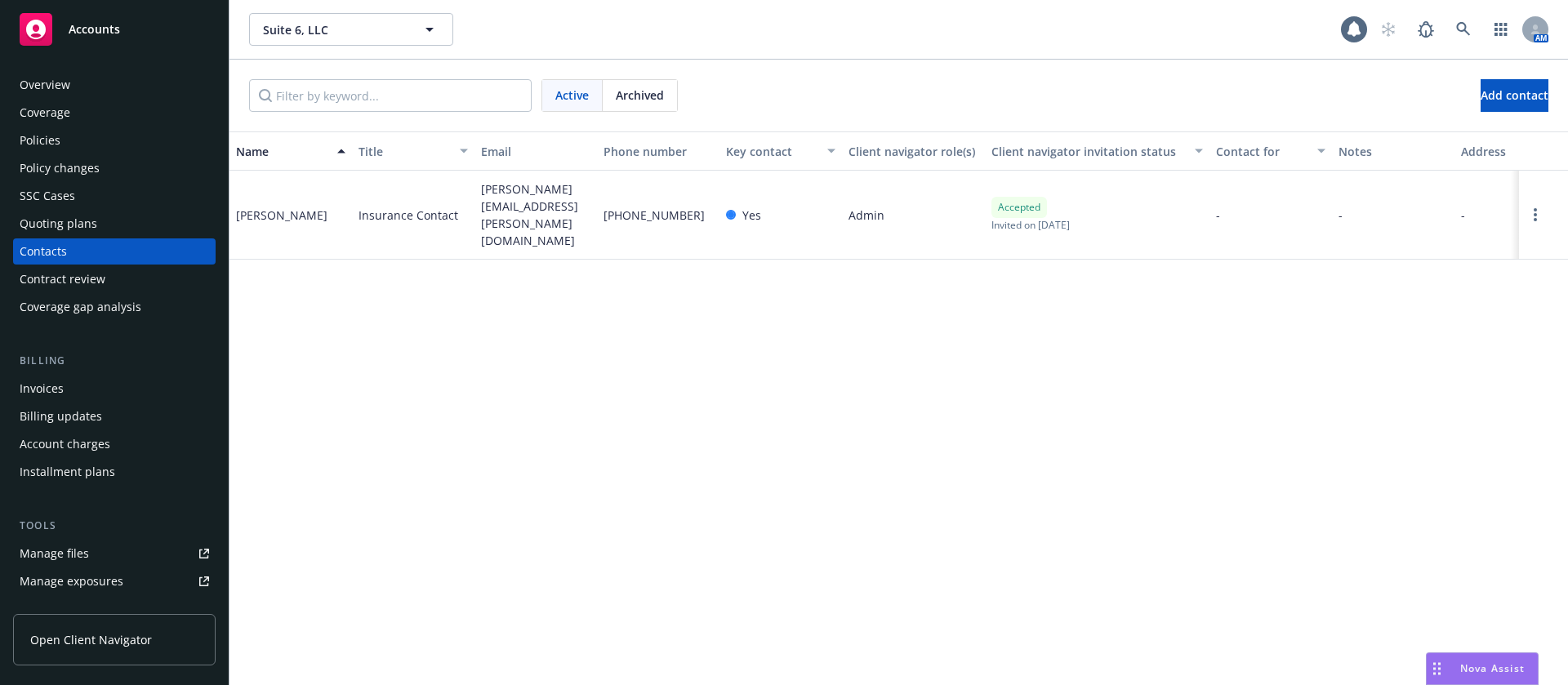
click at [551, 187] on span "eddie.huang@ubs.com" at bounding box center [535, 215] width 109 height 69
copy span "eddie.huang@ubs.com"
click at [234, 200] on div "Eddie Huang" at bounding box center [290, 215] width 122 height 89
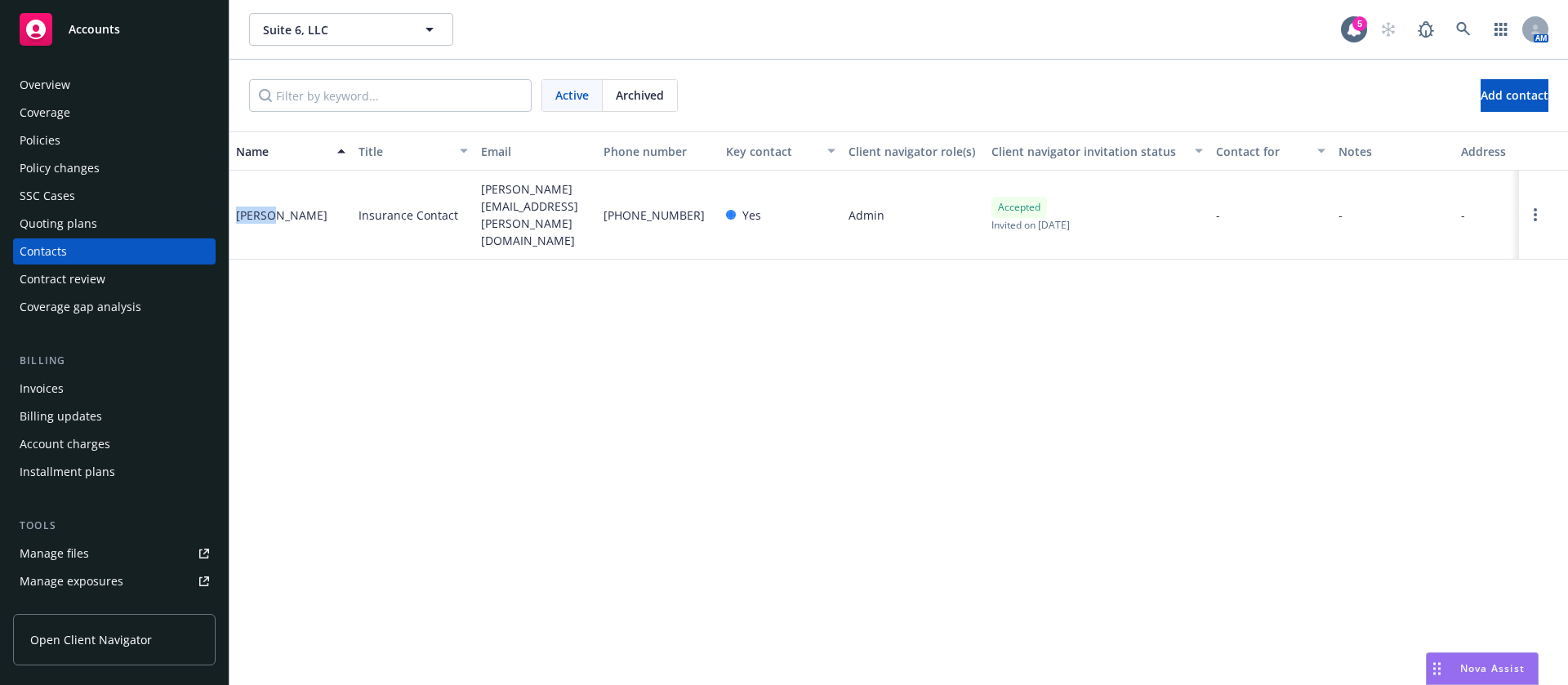
click at [234, 200] on div "Eddie Huang" at bounding box center [290, 215] width 122 height 89
copy div "Eddie"
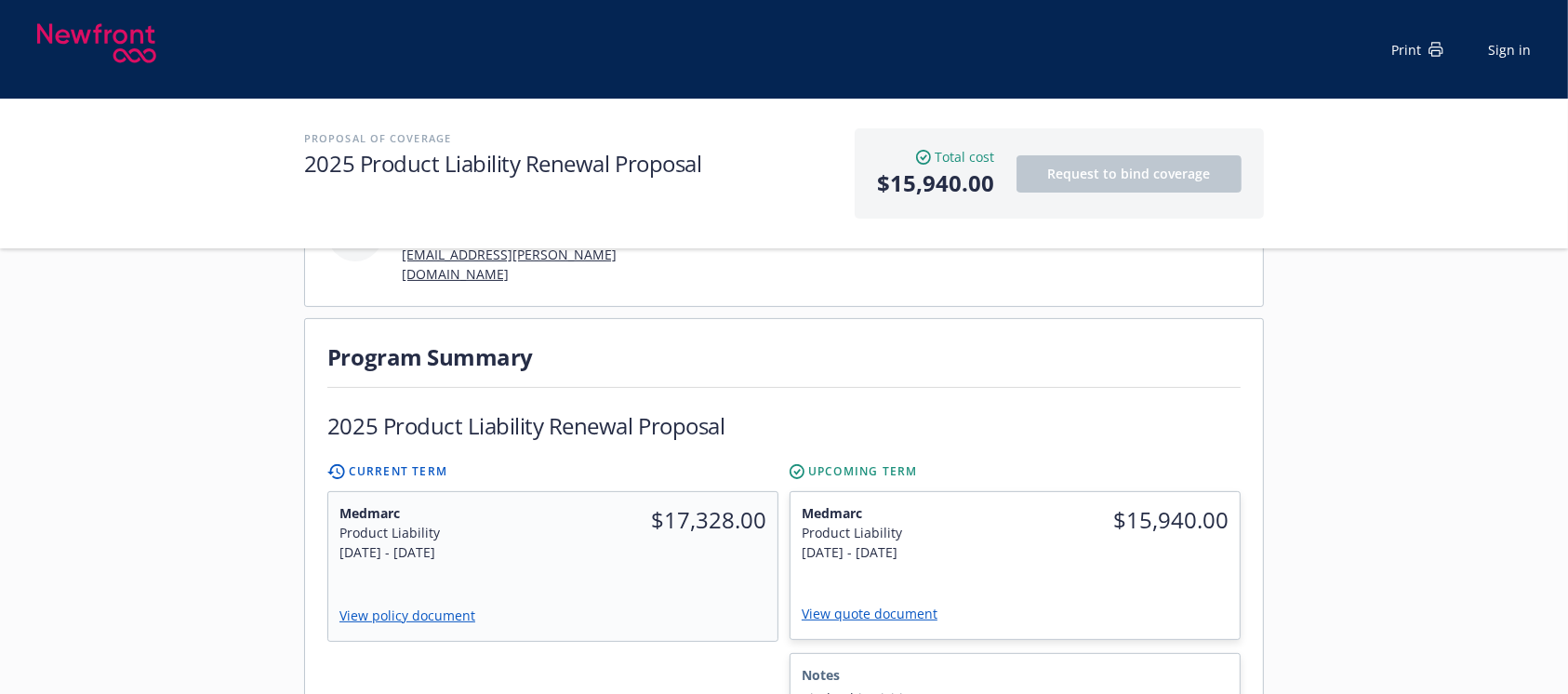
scroll to position [372, 0]
